Goal: Task Accomplishment & Management: Manage account settings

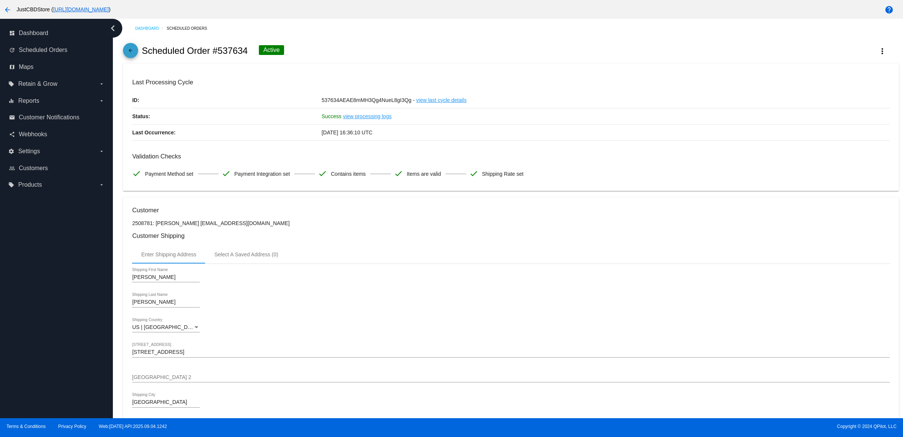
click at [134, 54] on mat-icon "arrow_back" at bounding box center [130, 52] width 9 height 9
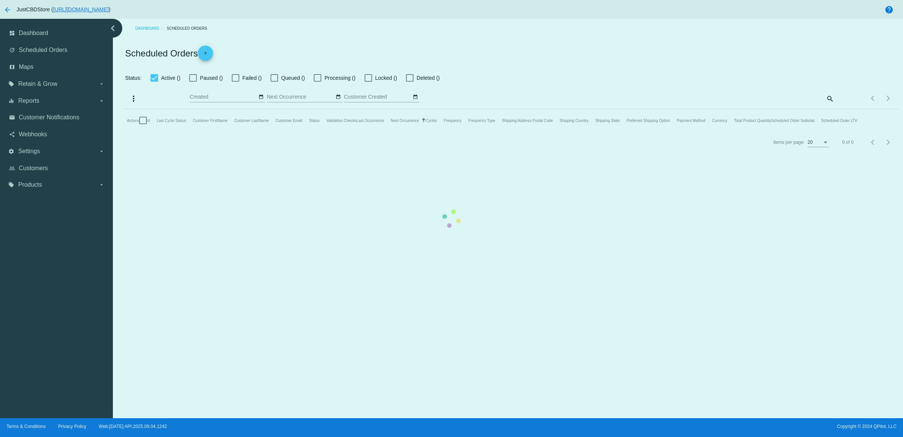
checkbox input "true"
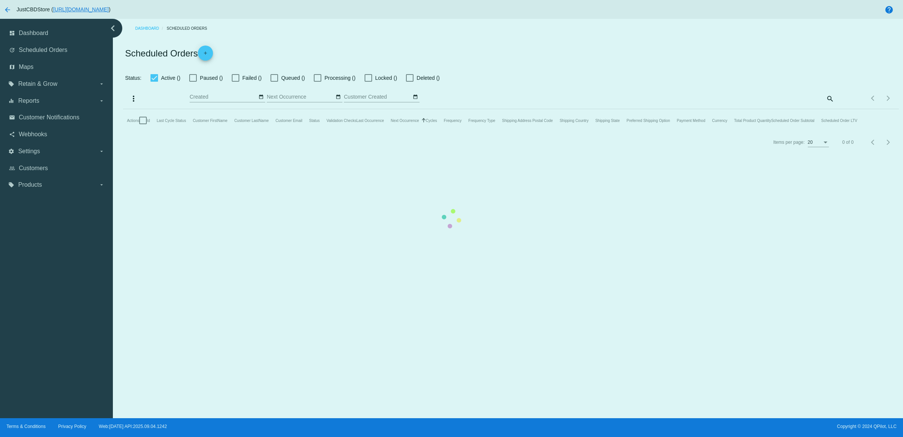
checkbox input "true"
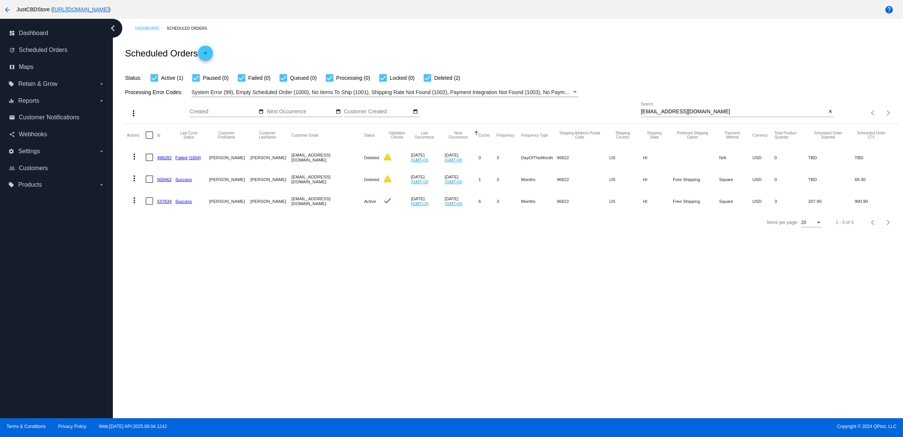
click at [829, 115] on mat-icon "close" at bounding box center [830, 112] width 5 height 6
click at [829, 119] on mat-icon "search" at bounding box center [830, 113] width 9 height 12
click at [829, 115] on input "Search" at bounding box center [737, 112] width 193 height 6
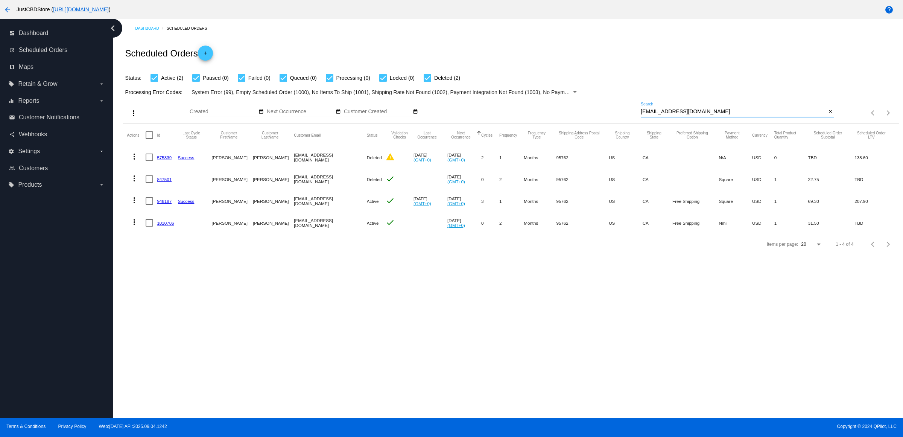
type input "[EMAIL_ADDRESS][DOMAIN_NAME]"
click at [168, 204] on link "948187" at bounding box center [164, 201] width 15 height 5
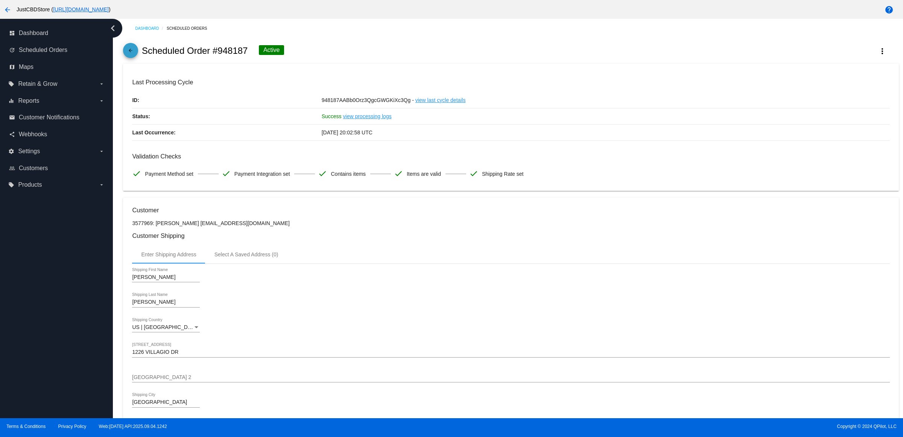
click at [128, 56] on mat-icon "arrow_back" at bounding box center [130, 52] width 9 height 9
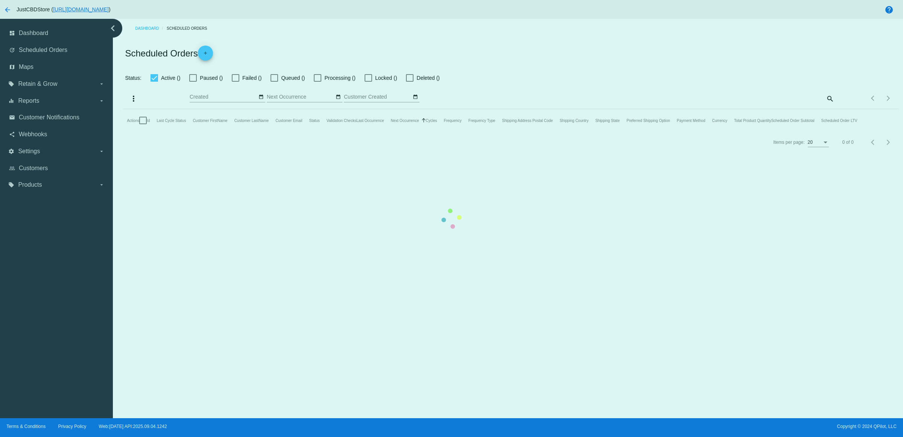
checkbox input "true"
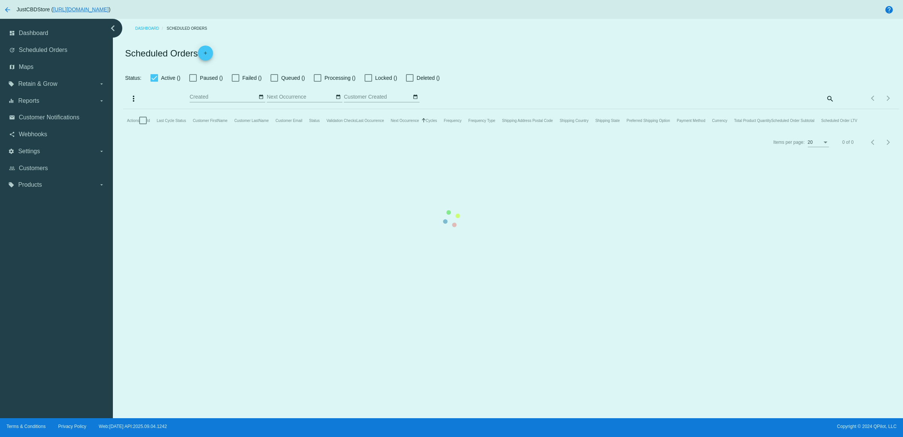
checkbox input "true"
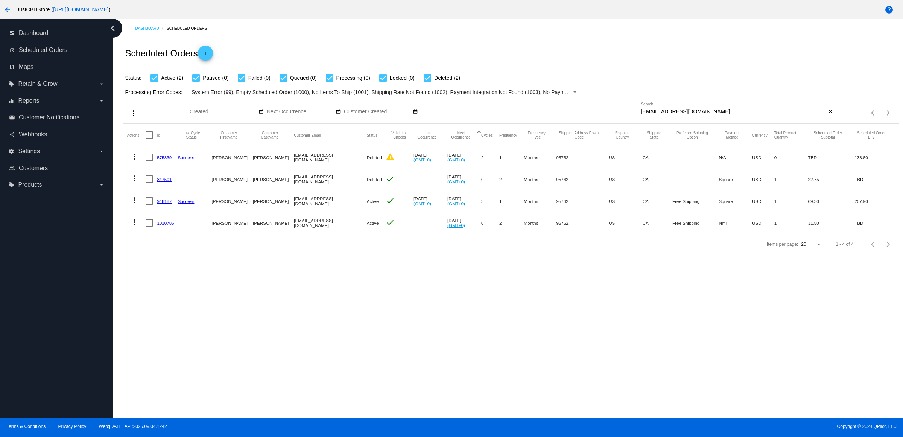
click at [173, 225] on link "1010786" at bounding box center [165, 223] width 17 height 5
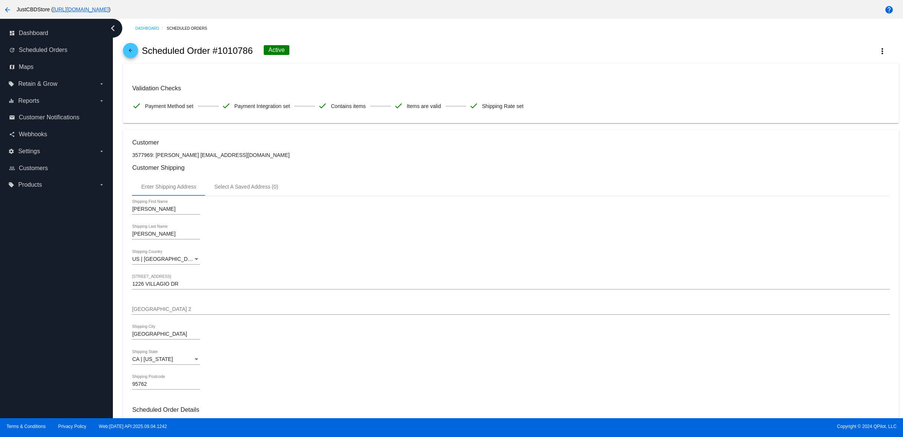
click at [135, 57] on mat-icon "arrow_back" at bounding box center [130, 52] width 9 height 9
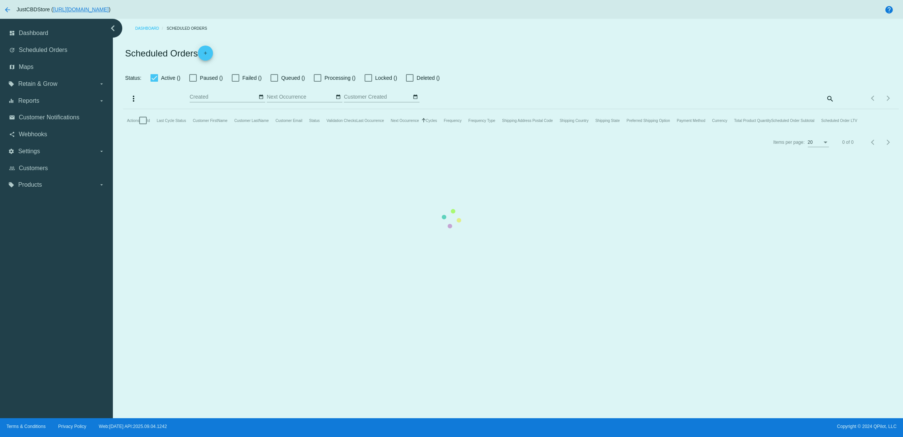
checkbox input "true"
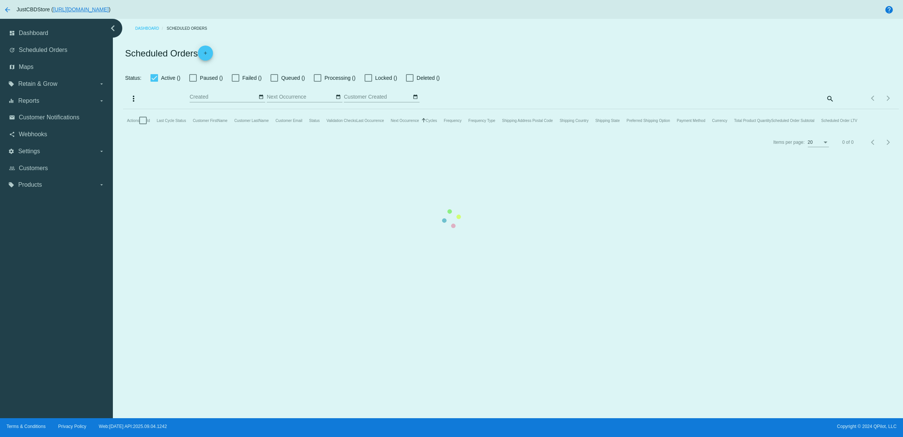
checkbox input "true"
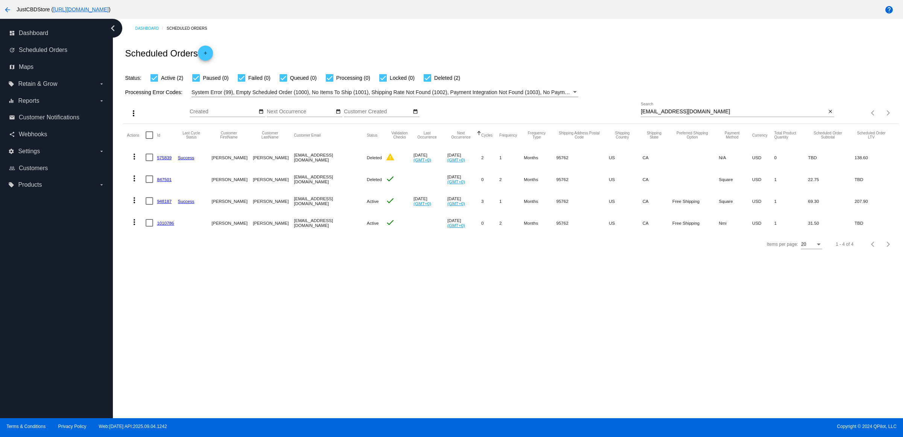
click at [139, 227] on mat-icon "more_vert" at bounding box center [134, 222] width 9 height 9
click at [180, 323] on button "delete Delete" at bounding box center [166, 327] width 75 height 18
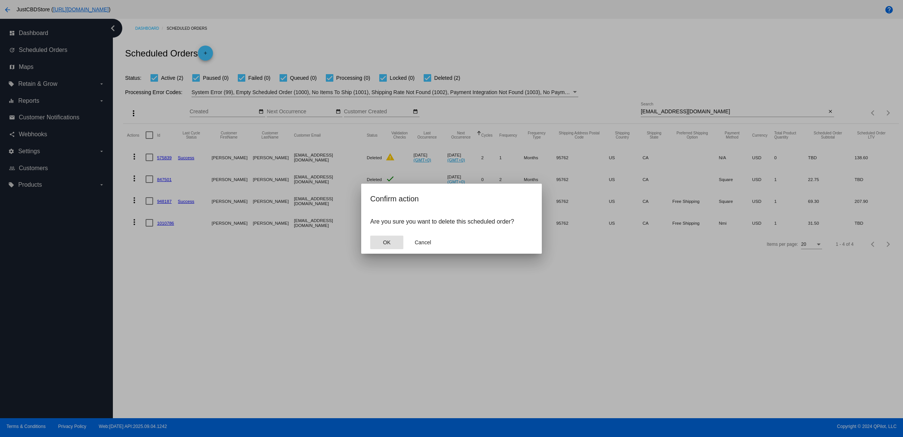
click at [379, 247] on button "OK" at bounding box center [386, 243] width 33 height 14
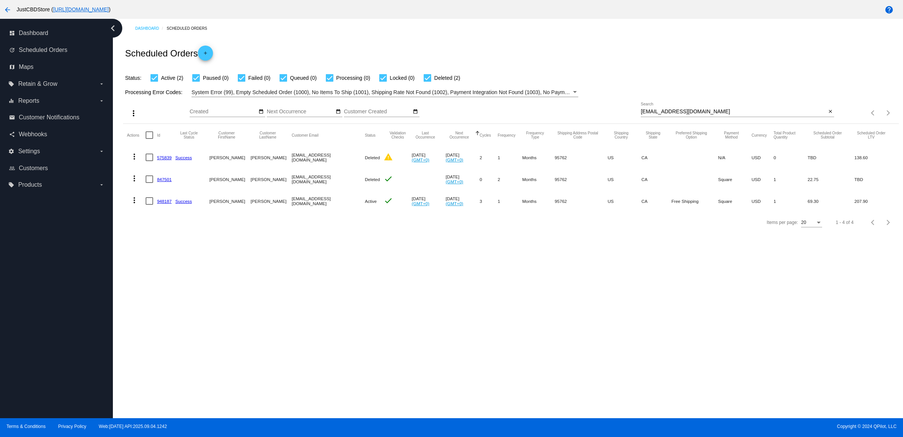
click at [168, 204] on link "948187" at bounding box center [164, 201] width 15 height 5
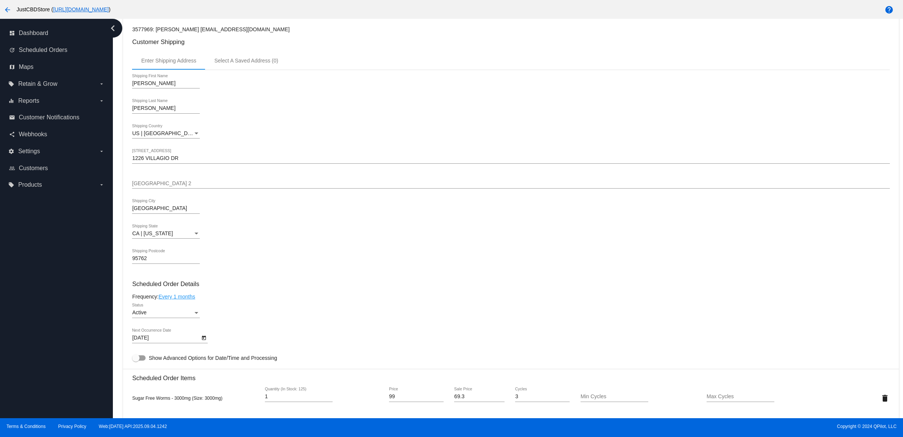
scroll to position [376, 0]
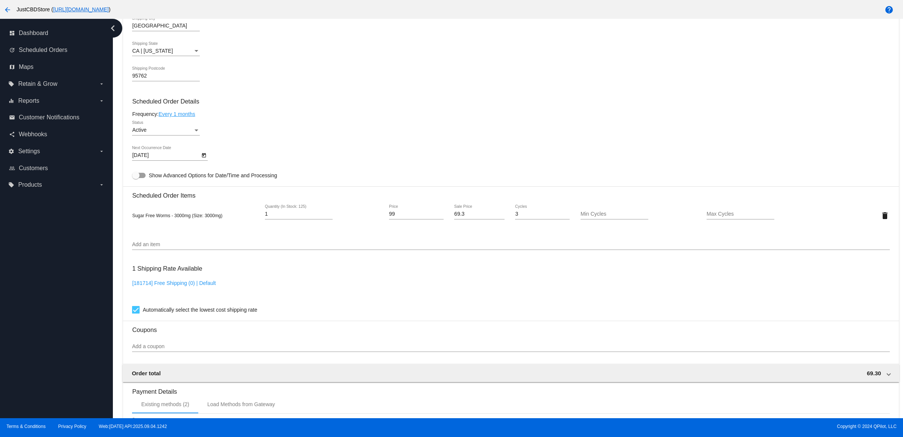
click at [207, 160] on icon "Open calendar" at bounding box center [203, 155] width 5 height 9
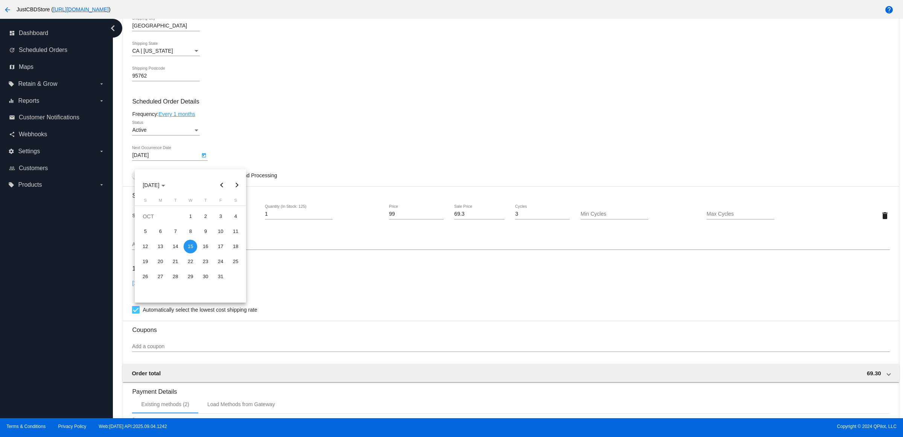
click at [221, 189] on button "Previous month" at bounding box center [221, 185] width 15 height 15
click at [222, 274] on div "26" at bounding box center [221, 277] width 14 height 14
type input "[DATE]"
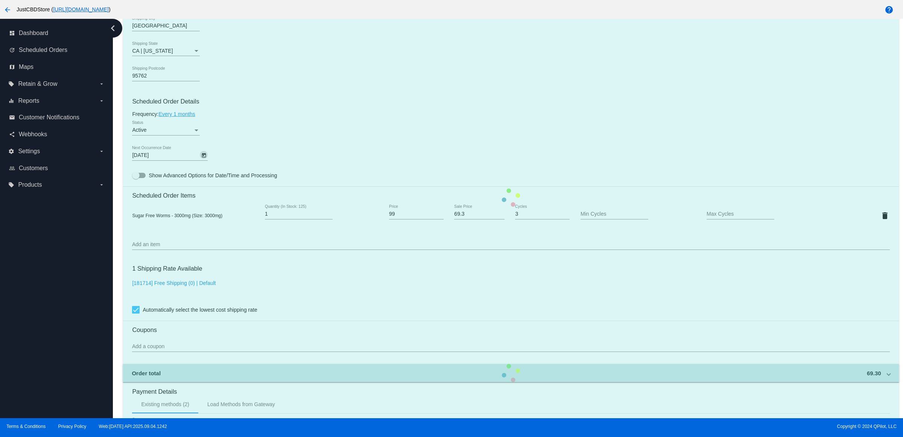
click at [383, 115] on mat-card "Customer 3577969: [PERSON_NAME] [EMAIL_ADDRESS][DOMAIN_NAME] Customer Shipping …" at bounding box center [511, 197] width 776 height 753
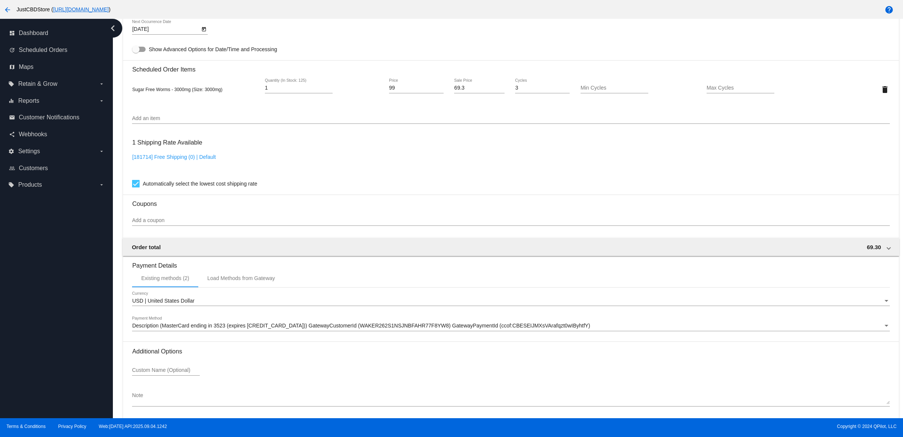
scroll to position [541, 0]
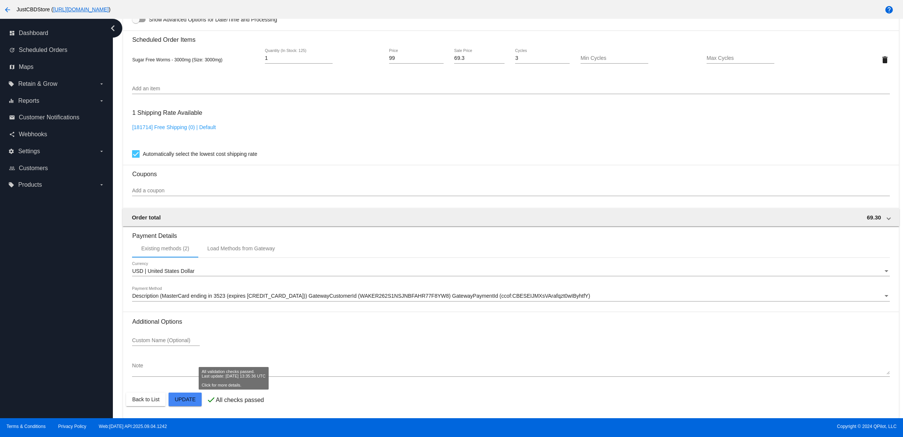
click at [197, 398] on mat-card "Customer 3577969: [PERSON_NAME] [EMAIL_ADDRESS][DOMAIN_NAME] Customer Shipping …" at bounding box center [511, 41] width 776 height 753
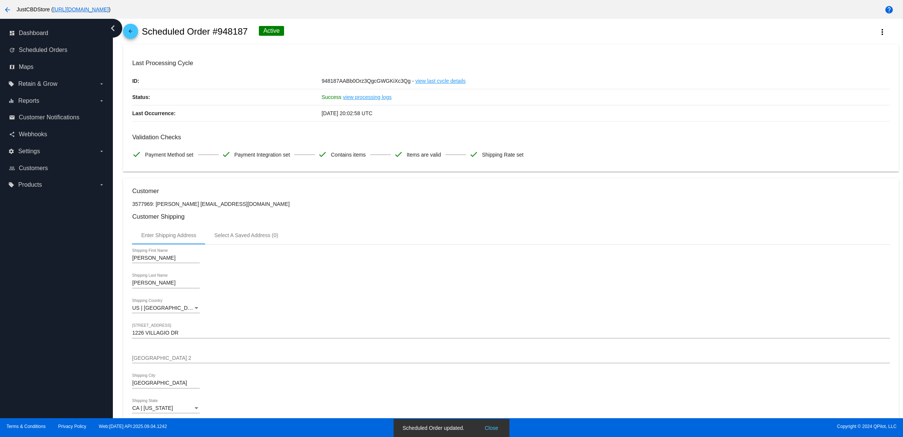
scroll to position [0, 0]
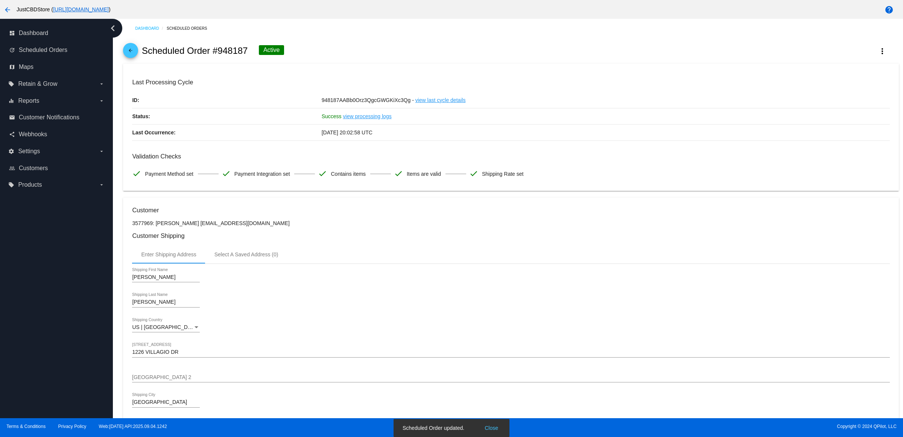
click at [133, 57] on mat-icon "arrow_back" at bounding box center [130, 52] width 9 height 9
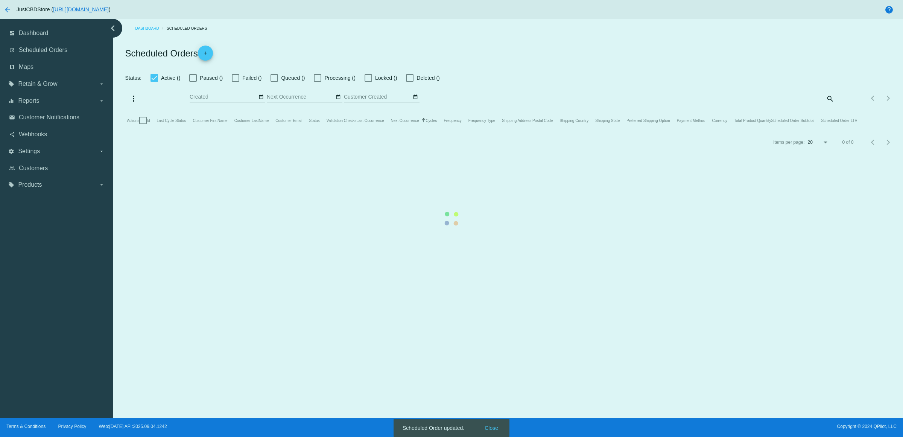
checkbox input "true"
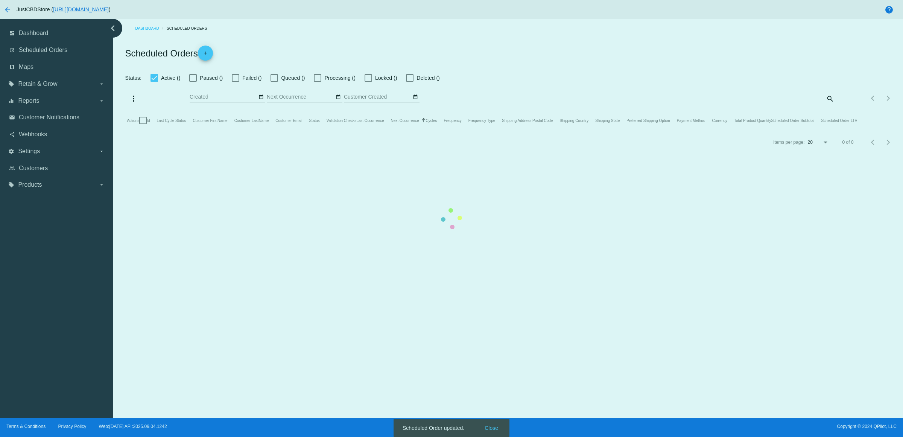
checkbox input "true"
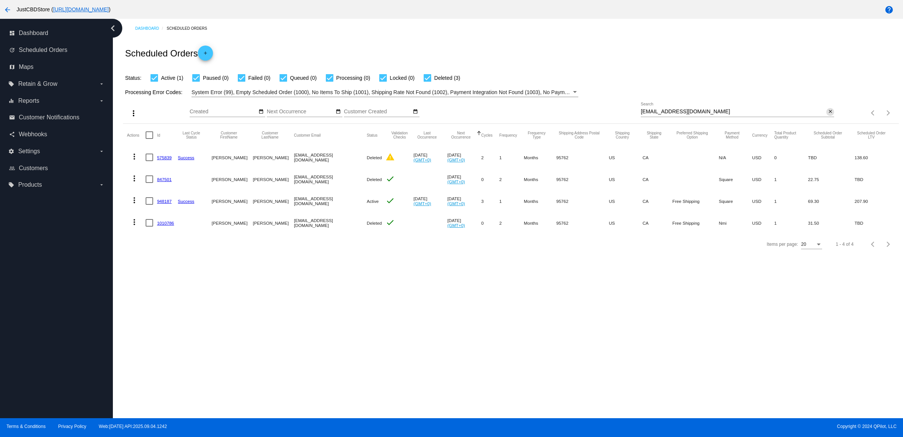
click at [828, 115] on mat-icon "close" at bounding box center [830, 112] width 5 height 6
click at [826, 119] on mat-icon "search" at bounding box center [830, 113] width 9 height 12
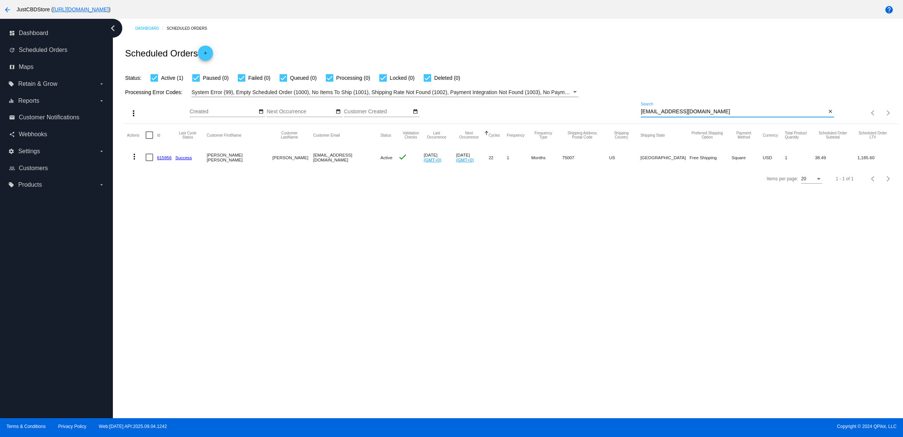
type input "[EMAIL_ADDRESS][DOMAIN_NAME]"
click at [138, 161] on mat-icon "more_vert" at bounding box center [134, 156] width 9 height 9
click at [184, 259] on button "delete Delete" at bounding box center [166, 262] width 75 height 18
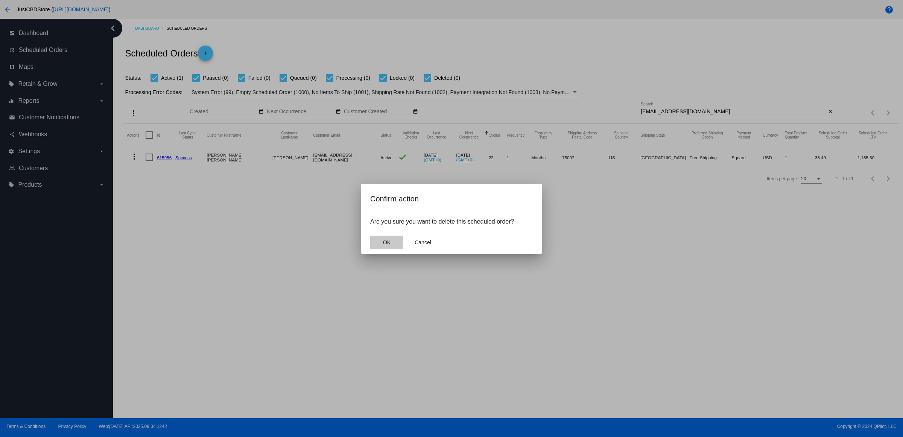
click at [394, 248] on button "OK" at bounding box center [386, 243] width 33 height 14
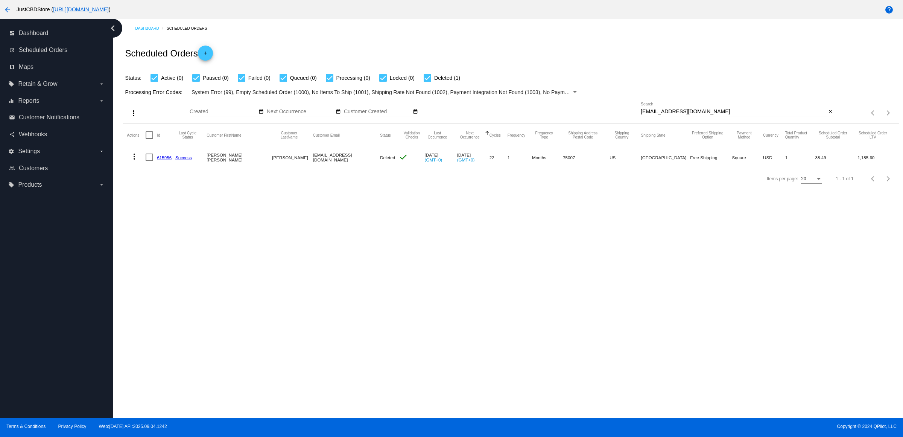
click at [164, 160] on link "615956" at bounding box center [164, 157] width 15 height 5
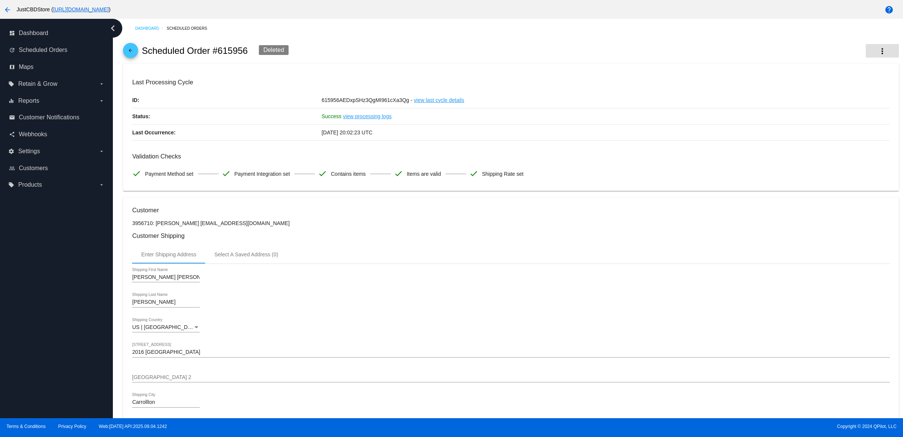
click at [878, 55] on mat-icon "more_vert" at bounding box center [882, 51] width 9 height 9
click at [868, 57] on button "info View Event Logs" at bounding box center [838, 52] width 105 height 9
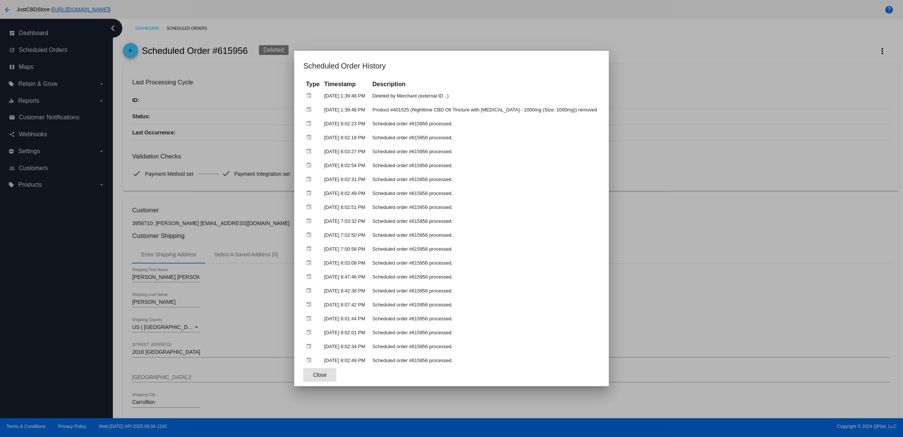
click at [684, 143] on div at bounding box center [451, 218] width 903 height 437
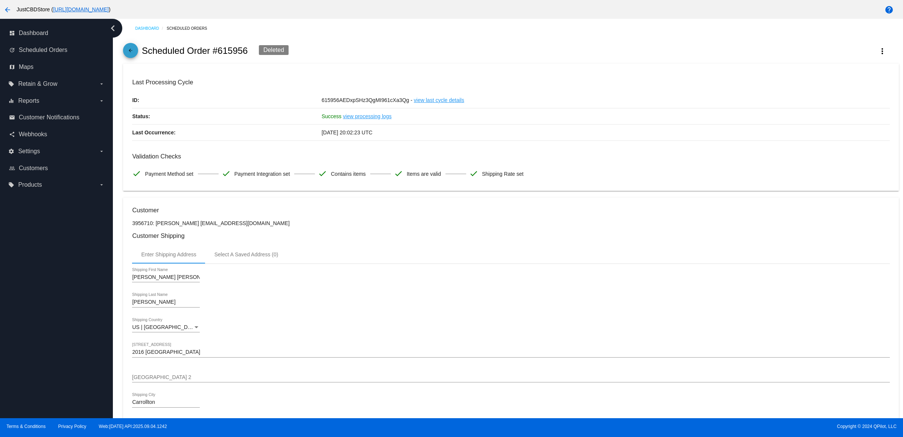
click at [133, 53] on mat-icon "arrow_back" at bounding box center [130, 52] width 9 height 9
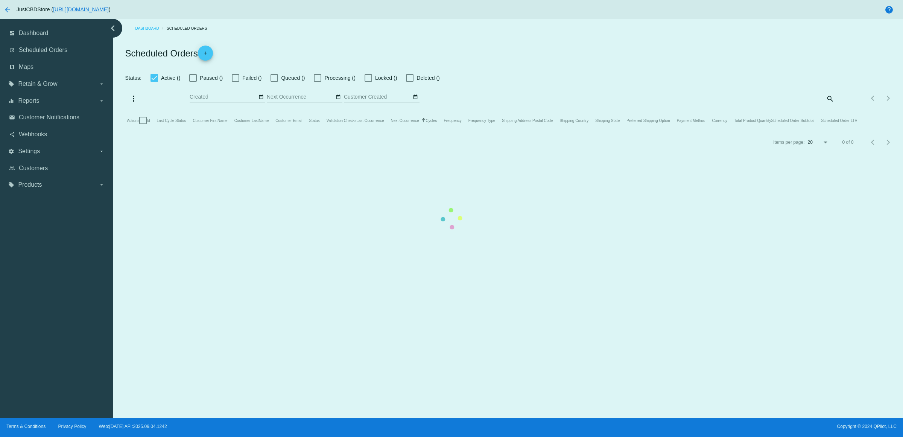
checkbox input "true"
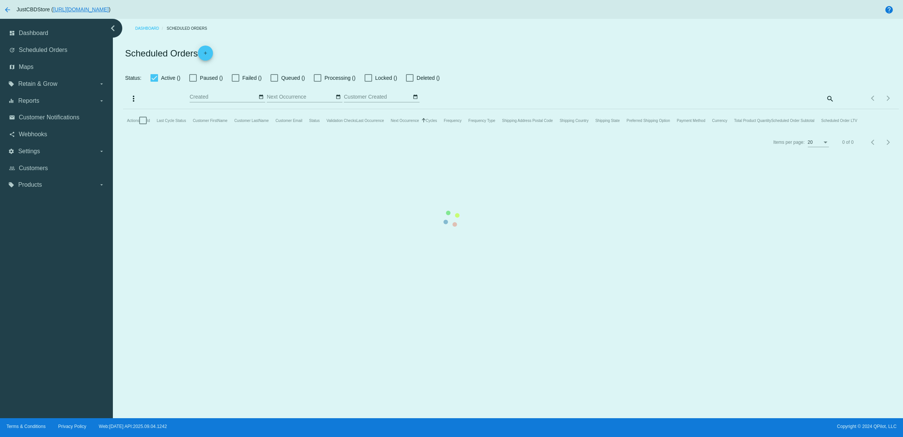
checkbox input "true"
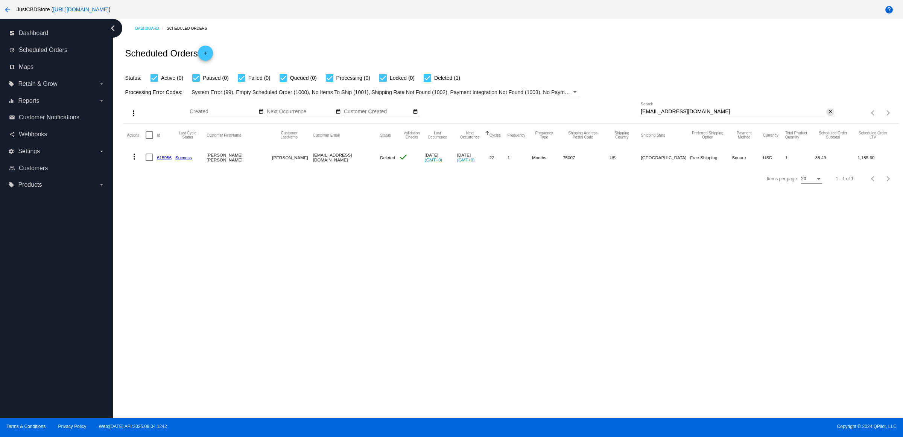
click at [828, 115] on mat-icon "close" at bounding box center [830, 112] width 5 height 6
click at [827, 119] on mat-icon "search" at bounding box center [830, 113] width 9 height 12
click at [827, 115] on input "Search" at bounding box center [737, 112] width 193 height 6
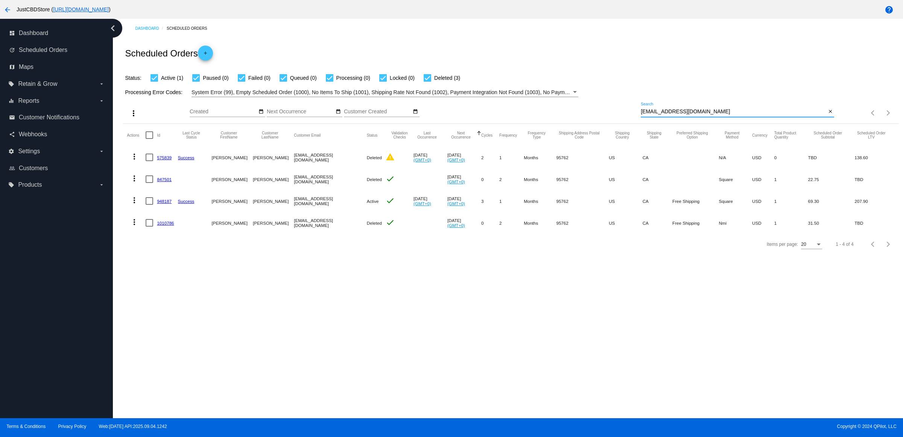
type input "[EMAIL_ADDRESS][DOMAIN_NAME]"
click at [139, 207] on button "more_vert" at bounding box center [134, 199] width 15 height 15
click at [174, 312] on button "delete Delete" at bounding box center [166, 305] width 75 height 18
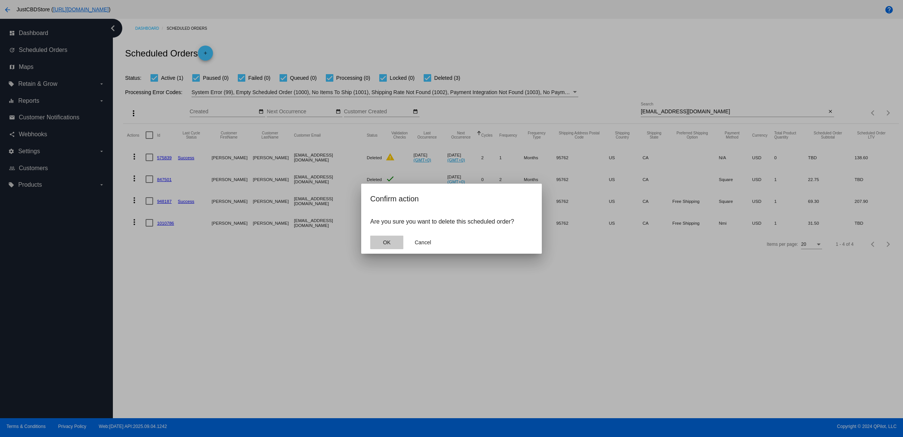
click at [388, 244] on button "OK" at bounding box center [386, 243] width 33 height 14
